Goal: Check status: Check status

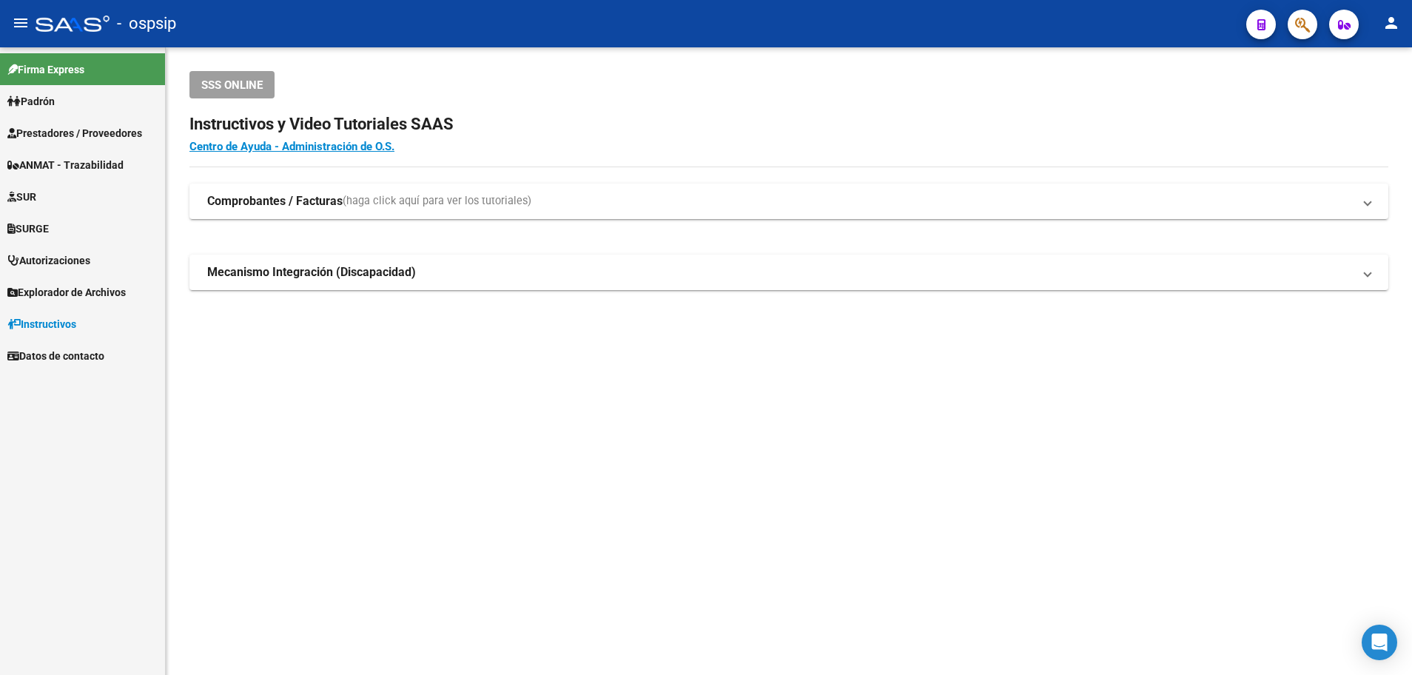
click at [61, 131] on span "Prestadores / Proveedores" at bounding box center [74, 133] width 135 height 16
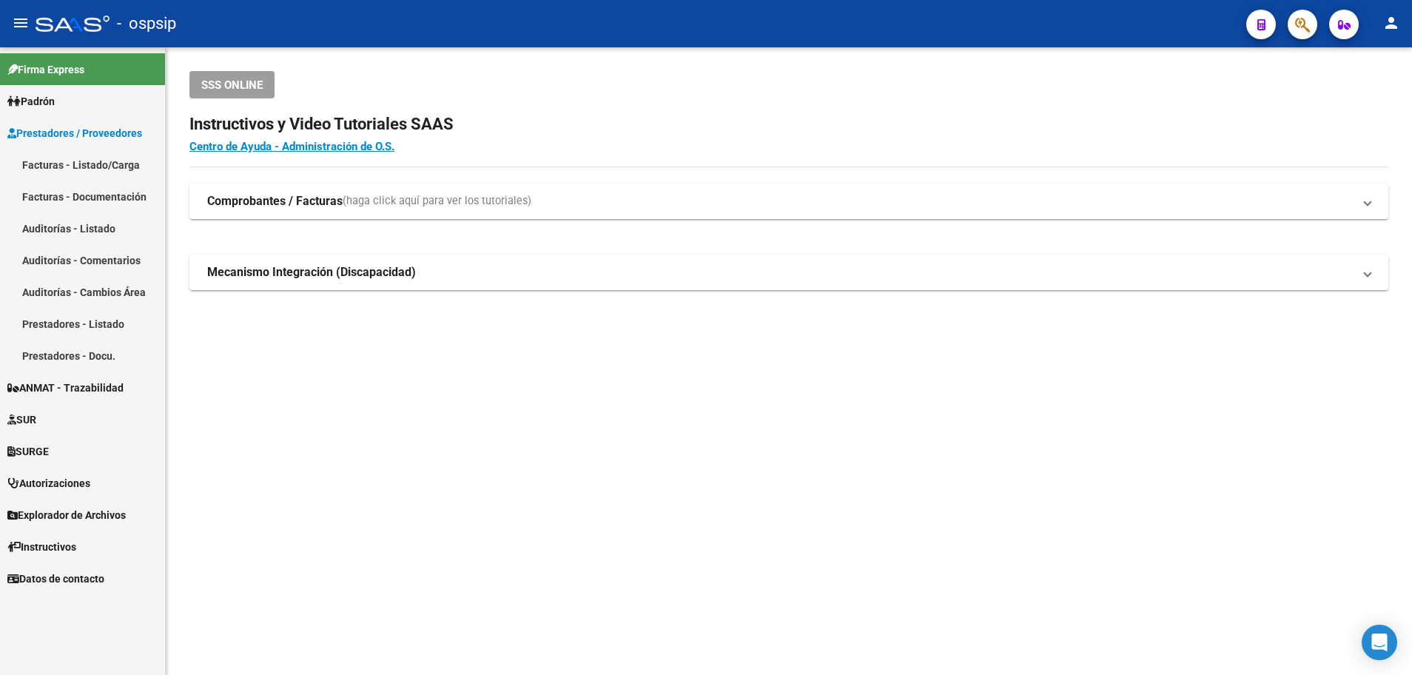
click at [90, 173] on link "Facturas - Listado/Carga" at bounding box center [82, 165] width 165 height 32
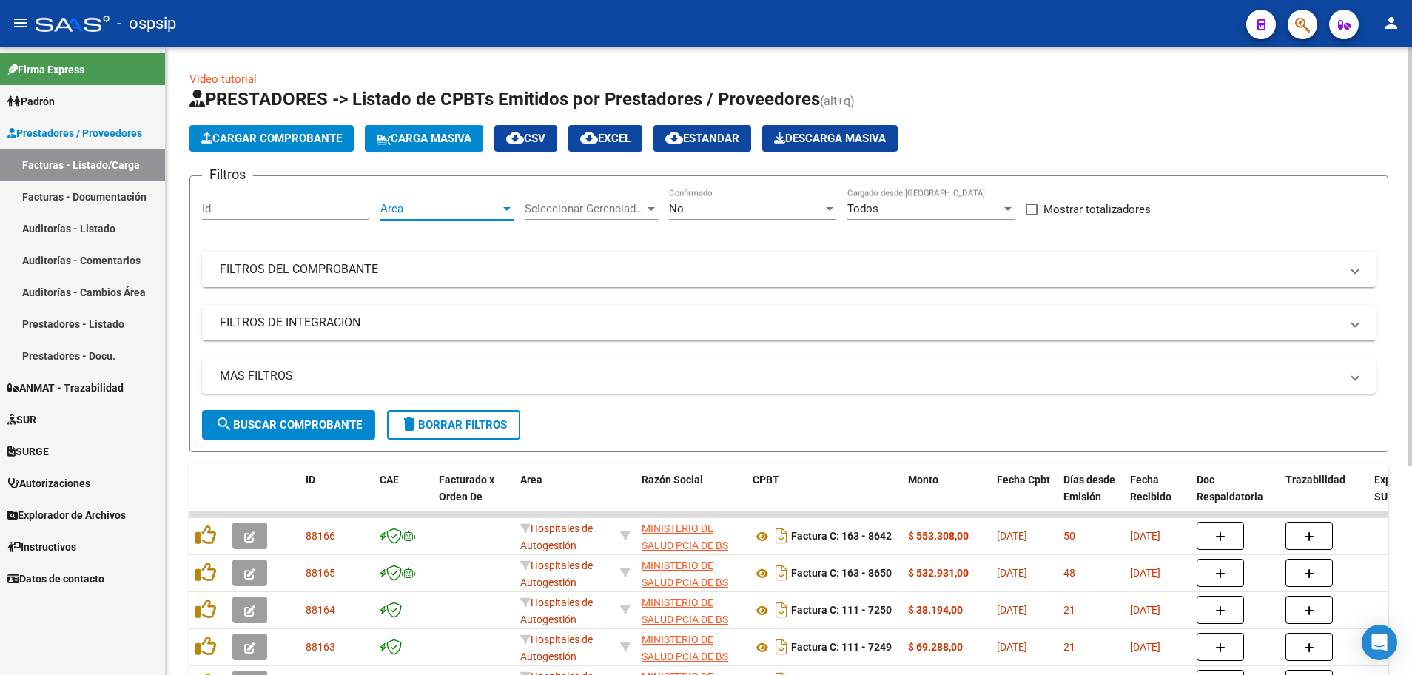
click at [508, 211] on div at bounding box center [506, 209] width 13 height 12
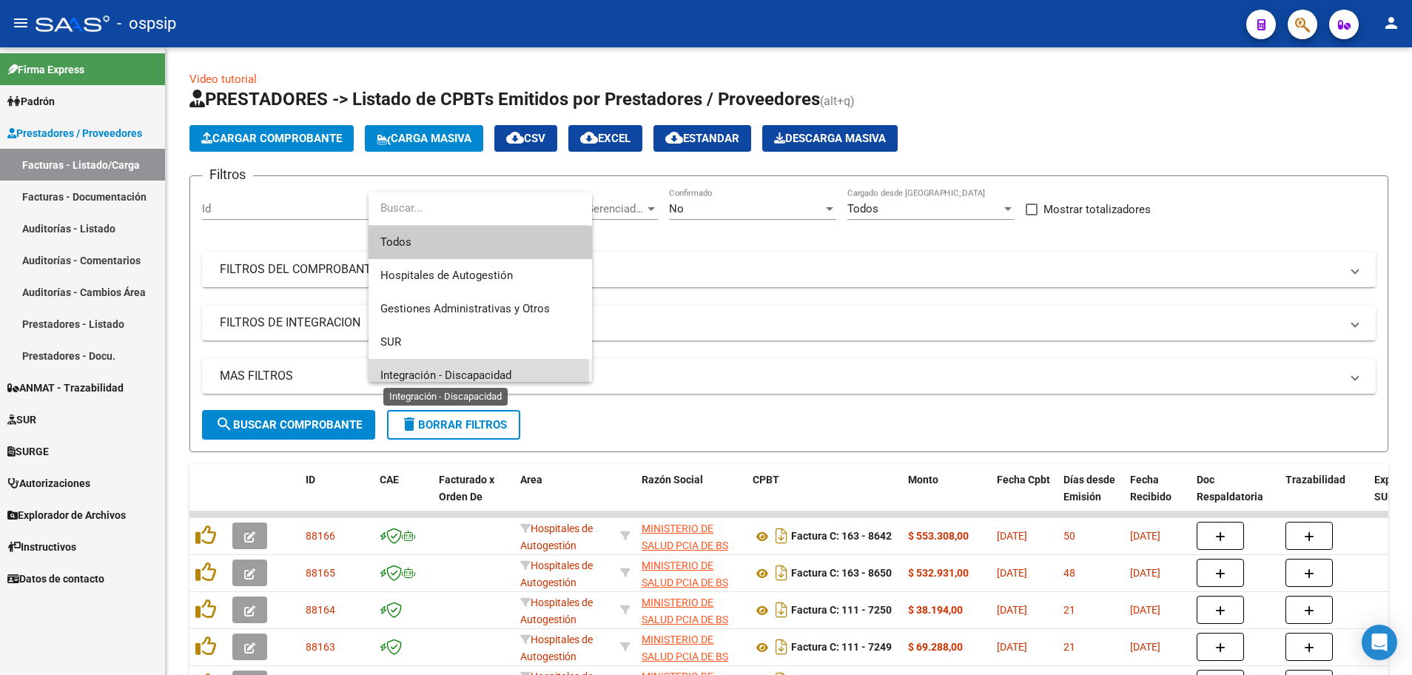
click at [445, 374] on span "Integración - Discapacidad" at bounding box center [445, 374] width 131 height 13
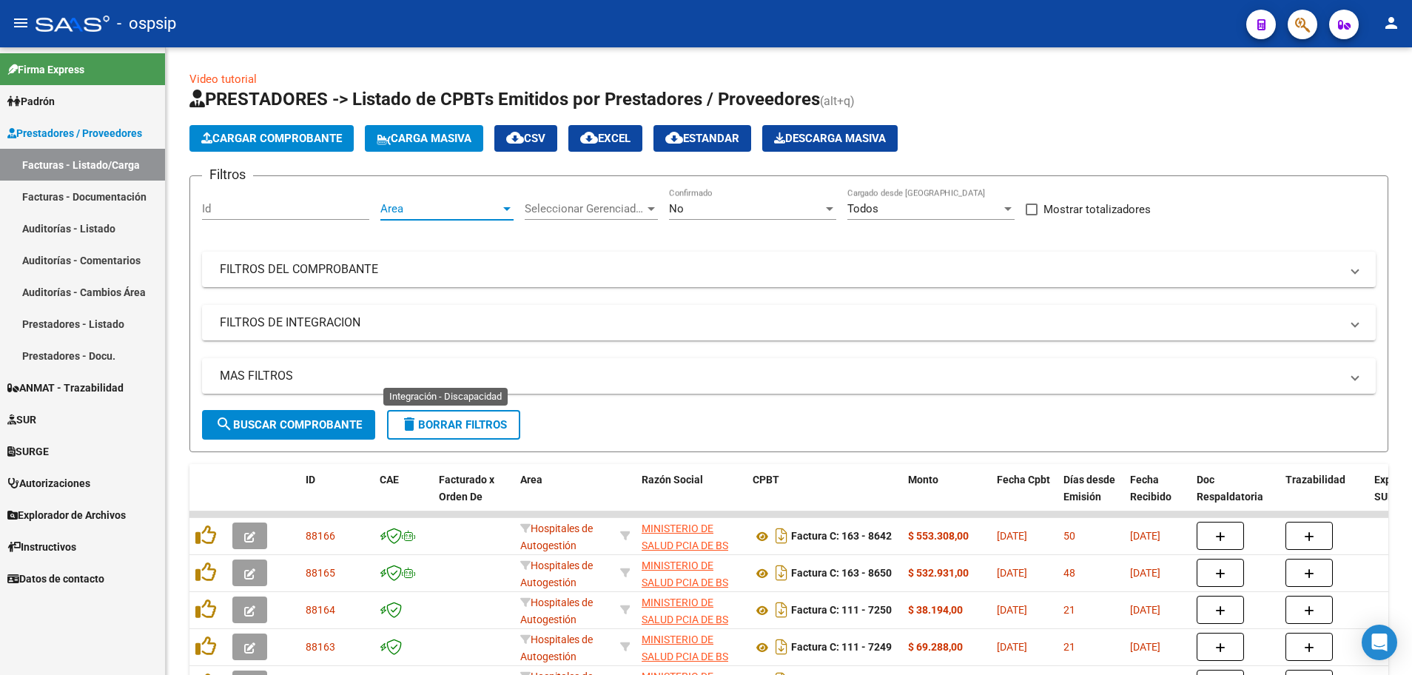
scroll to position [10, 0]
click at [830, 209] on div at bounding box center [829, 209] width 7 height 4
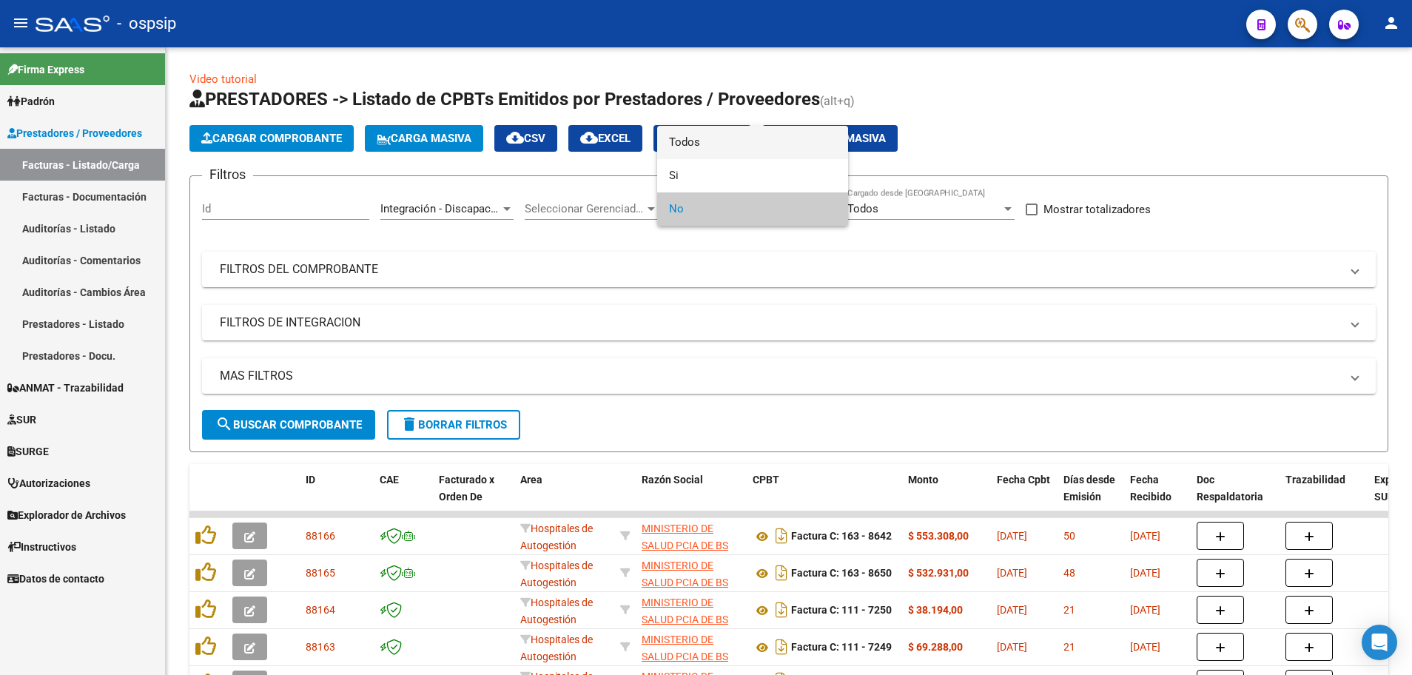
click at [801, 150] on span "Todos" at bounding box center [752, 142] width 167 height 33
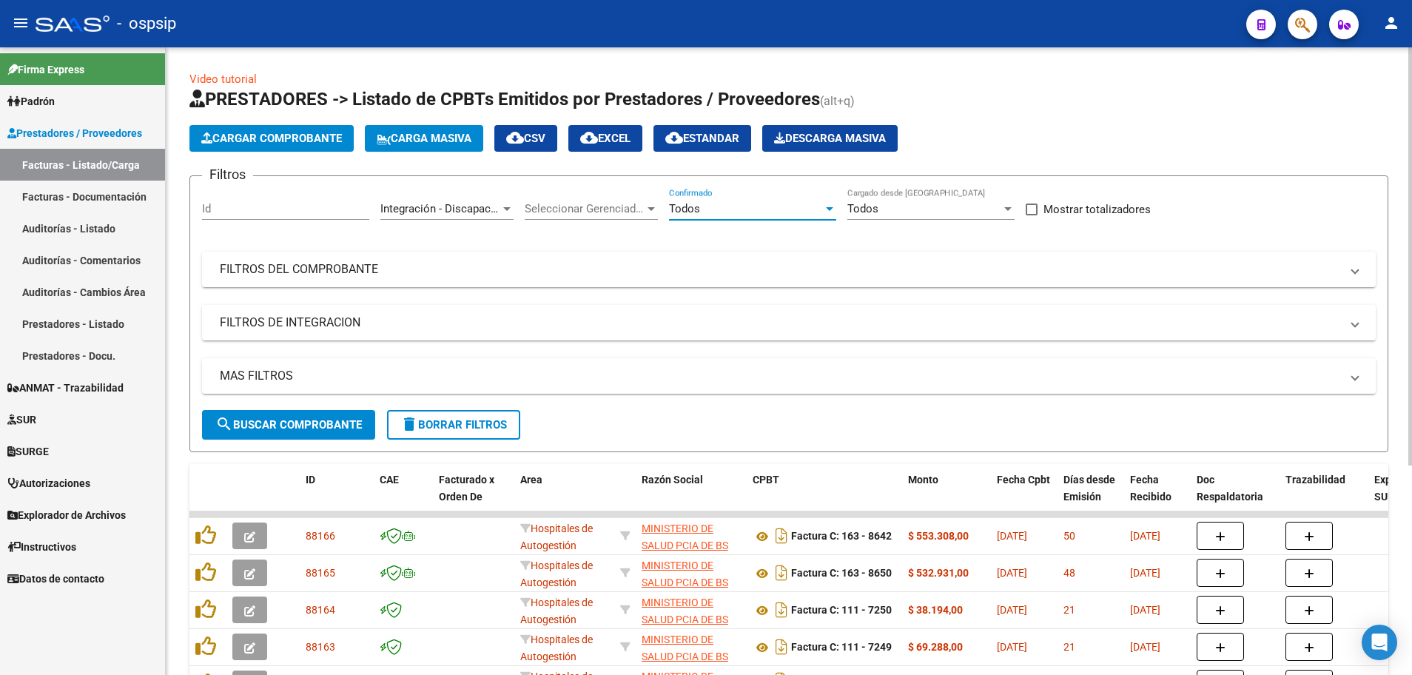
click at [268, 375] on mat-panel-title "MAS FILTROS" at bounding box center [780, 376] width 1120 height 16
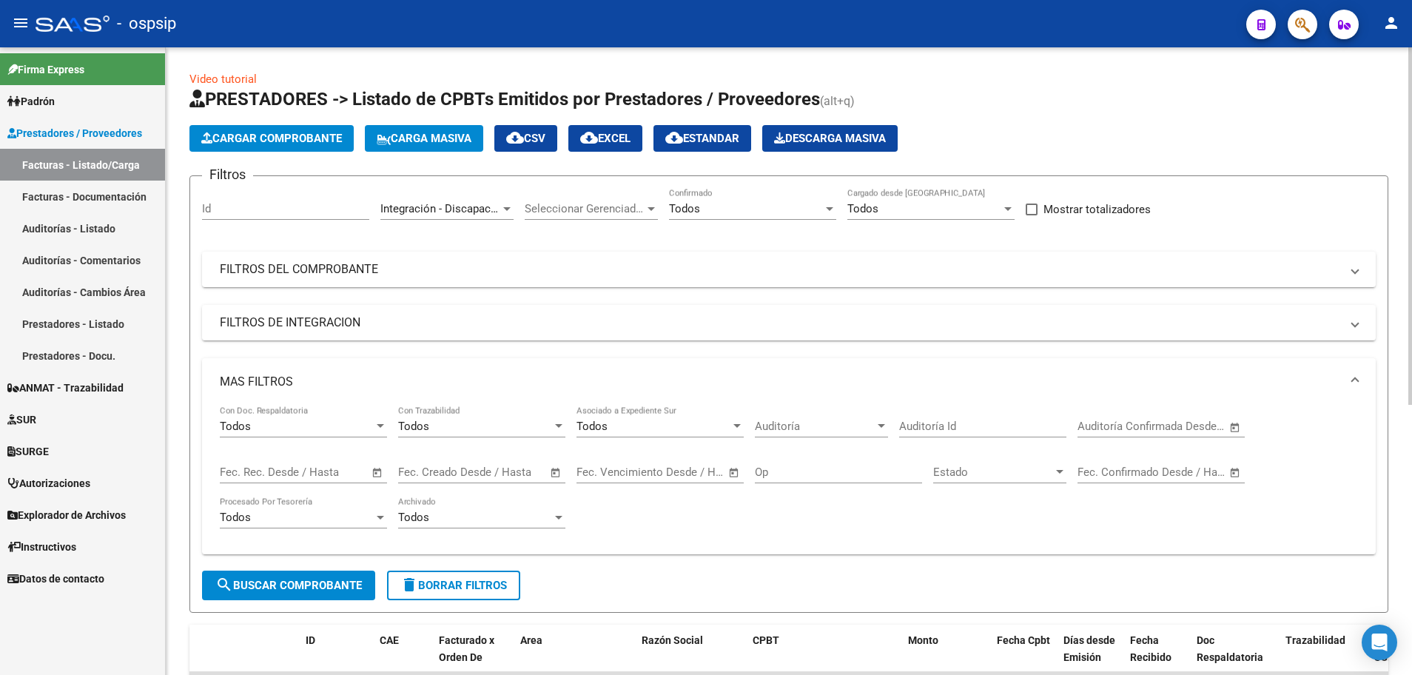
click at [379, 471] on span "Open calendar" at bounding box center [378, 473] width 36 height 36
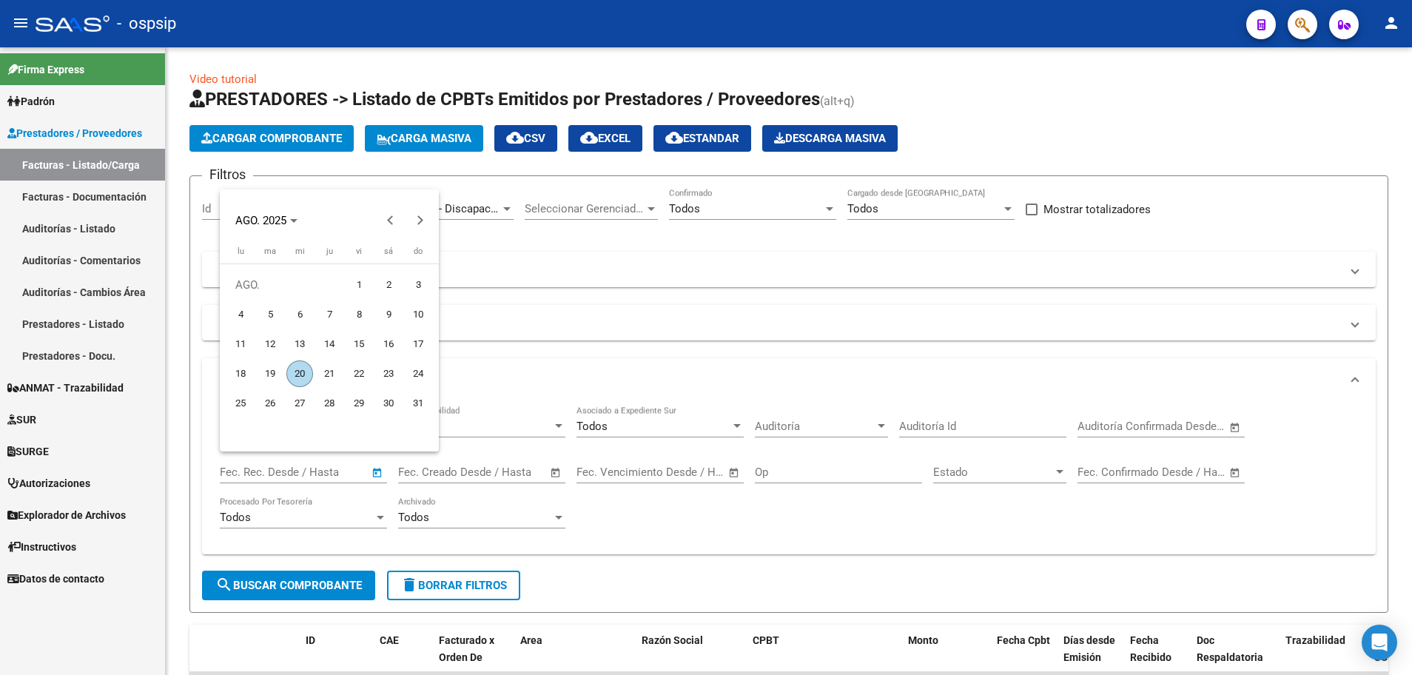
click at [300, 370] on span "20" at bounding box center [299, 373] width 27 height 27
type input "[DATE]"
click at [300, 370] on span "20" at bounding box center [299, 373] width 27 height 27
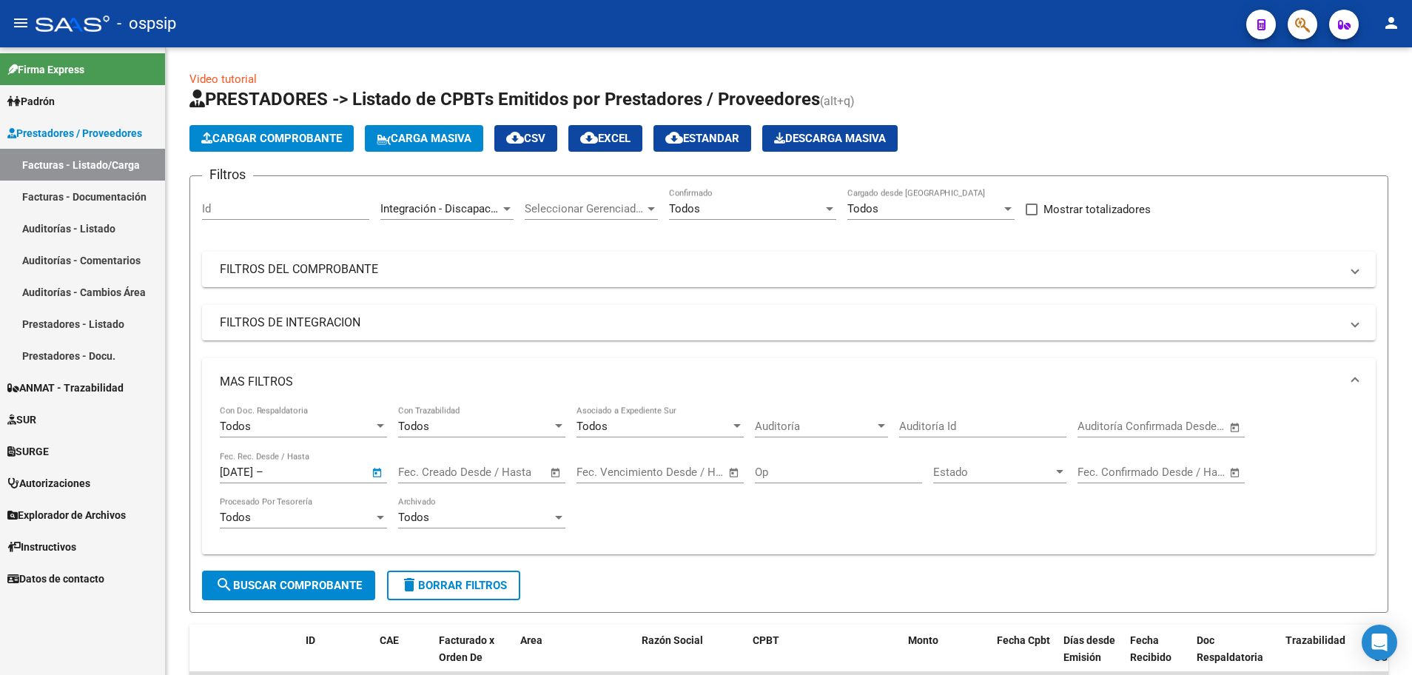
type input "[DATE]"
click at [246, 587] on span "search Buscar Comprobante" at bounding box center [288, 585] width 147 height 13
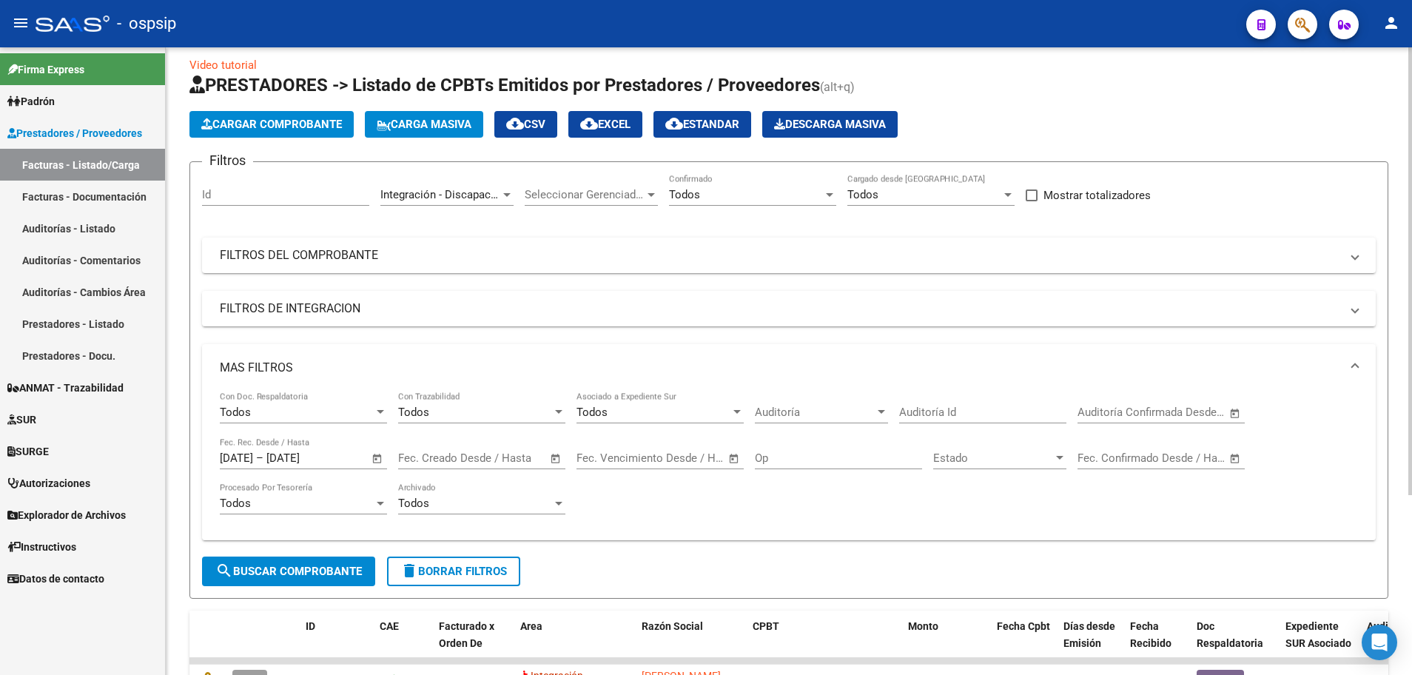
scroll to position [0, 0]
